Goal: Use online tool/utility: Utilize a website feature to perform a specific function

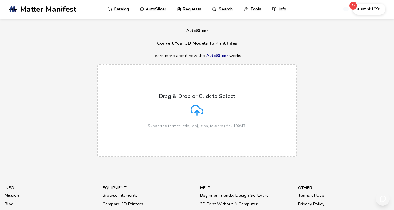
click at [203, 117] on icon at bounding box center [196, 110] width 13 height 13
click at [0, 0] on input "Drag & Drop or Click to Select Supported format: .stls, .obj, .zips, folders (M…" at bounding box center [0, 0] width 0 height 0
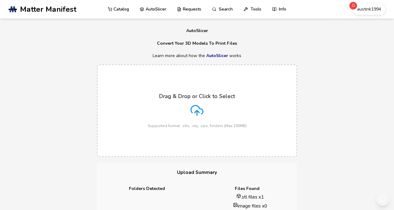
scroll to position [274, 0]
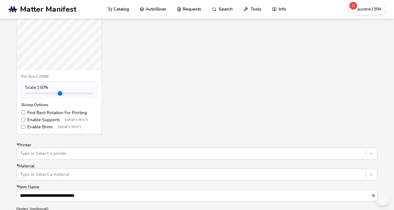
drag, startPoint x: 27, startPoint y: 150, endPoint x: 39, endPoint y: 150, distance: 12.6
type input "***"
click at [39, 94] on input "range" at bounding box center [59, 93] width 68 height 2
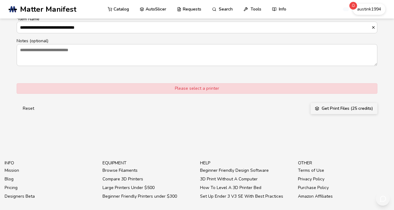
scroll to position [442, 0]
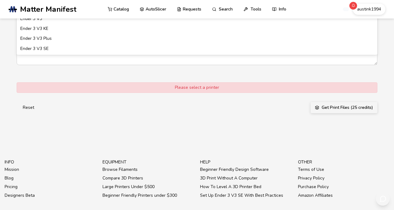
type input "**********"
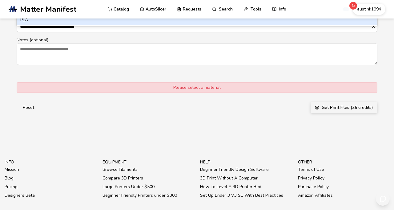
click at [156, 9] on div at bounding box center [191, 5] width 343 height 6
click at [128, 25] on div "PLA" at bounding box center [197, 20] width 361 height 10
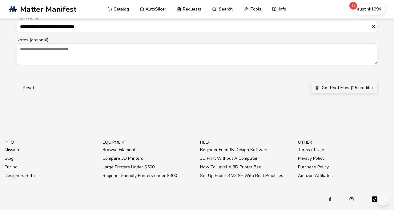
click at [329, 93] on button "Get Print Files (25 credits)" at bounding box center [344, 87] width 67 height 11
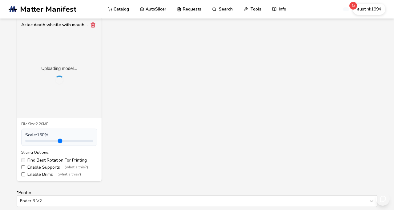
scroll to position [224, 0]
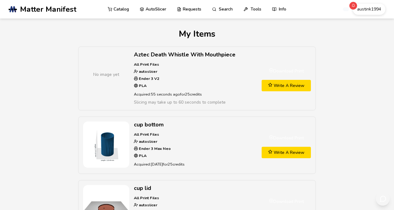
click at [288, 74] on link "Download Print" at bounding box center [286, 70] width 49 height 11
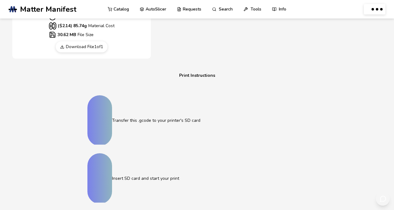
scroll to position [319, 0]
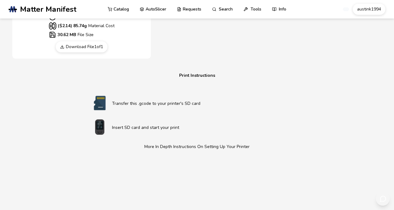
click at [92, 52] on link "Download File 1 of 1" at bounding box center [82, 46] width 52 height 11
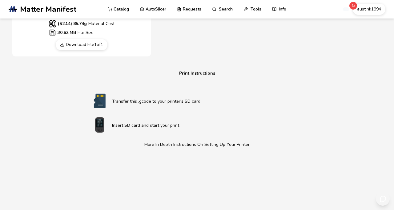
scroll to position [11, 0]
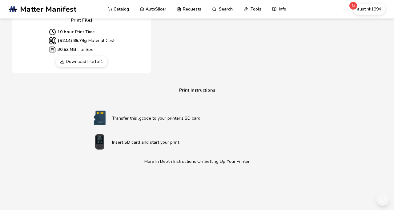
scroll to position [305, 0]
